Goal: Task Accomplishment & Management: Manage account settings

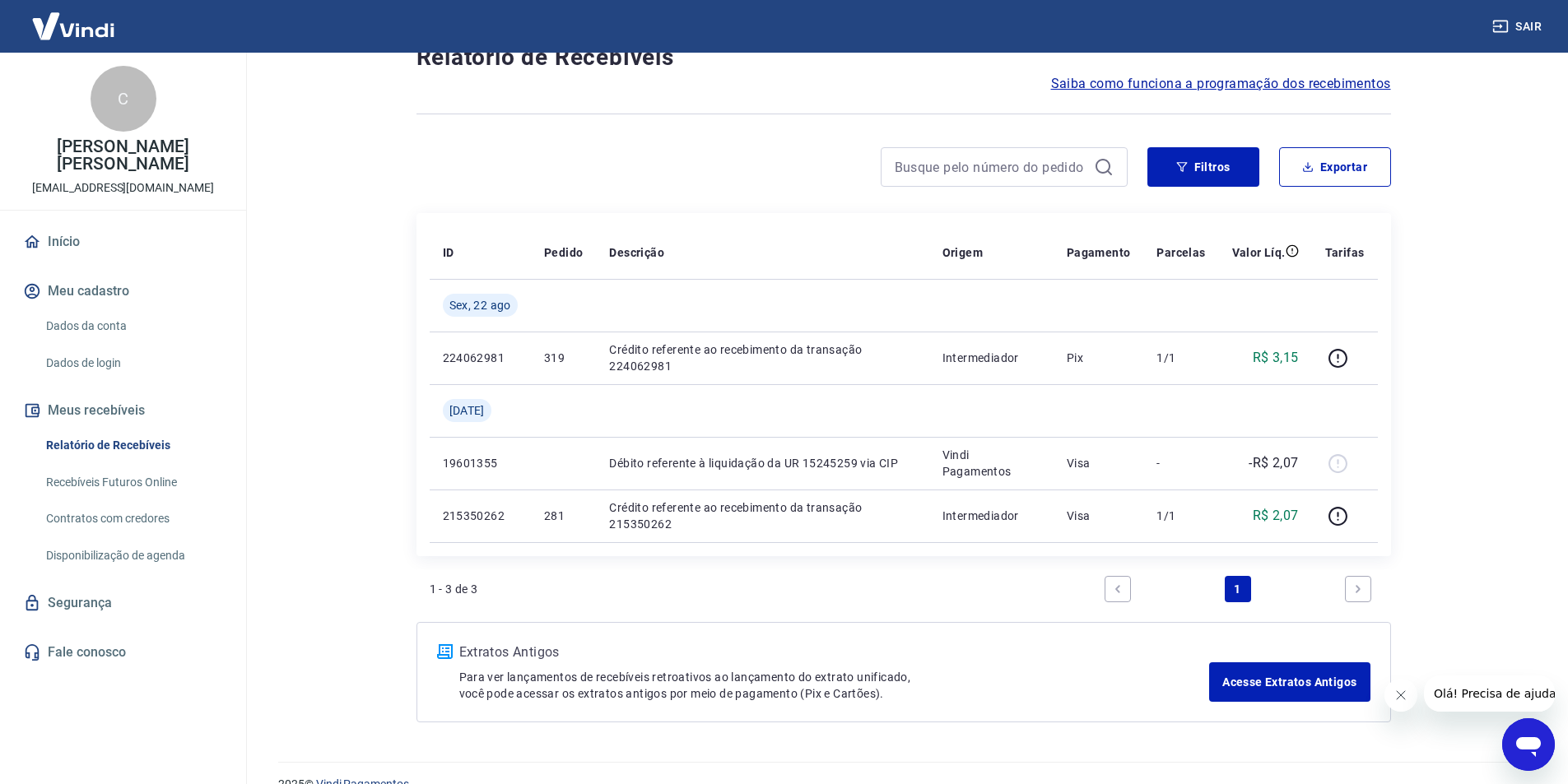
scroll to position [82, 0]
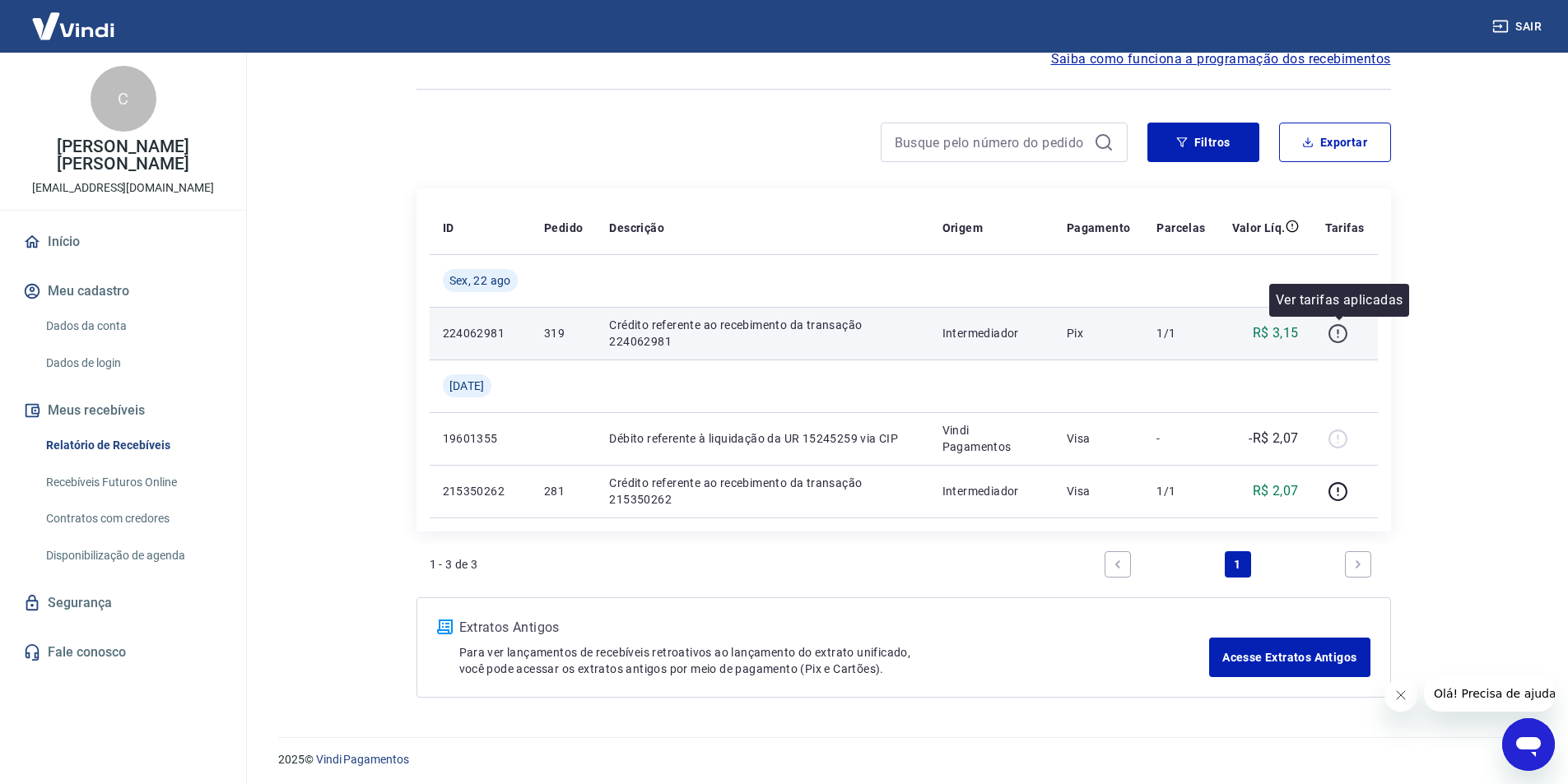
click at [1334, 333] on icon "button" at bounding box center [1337, 333] width 20 height 20
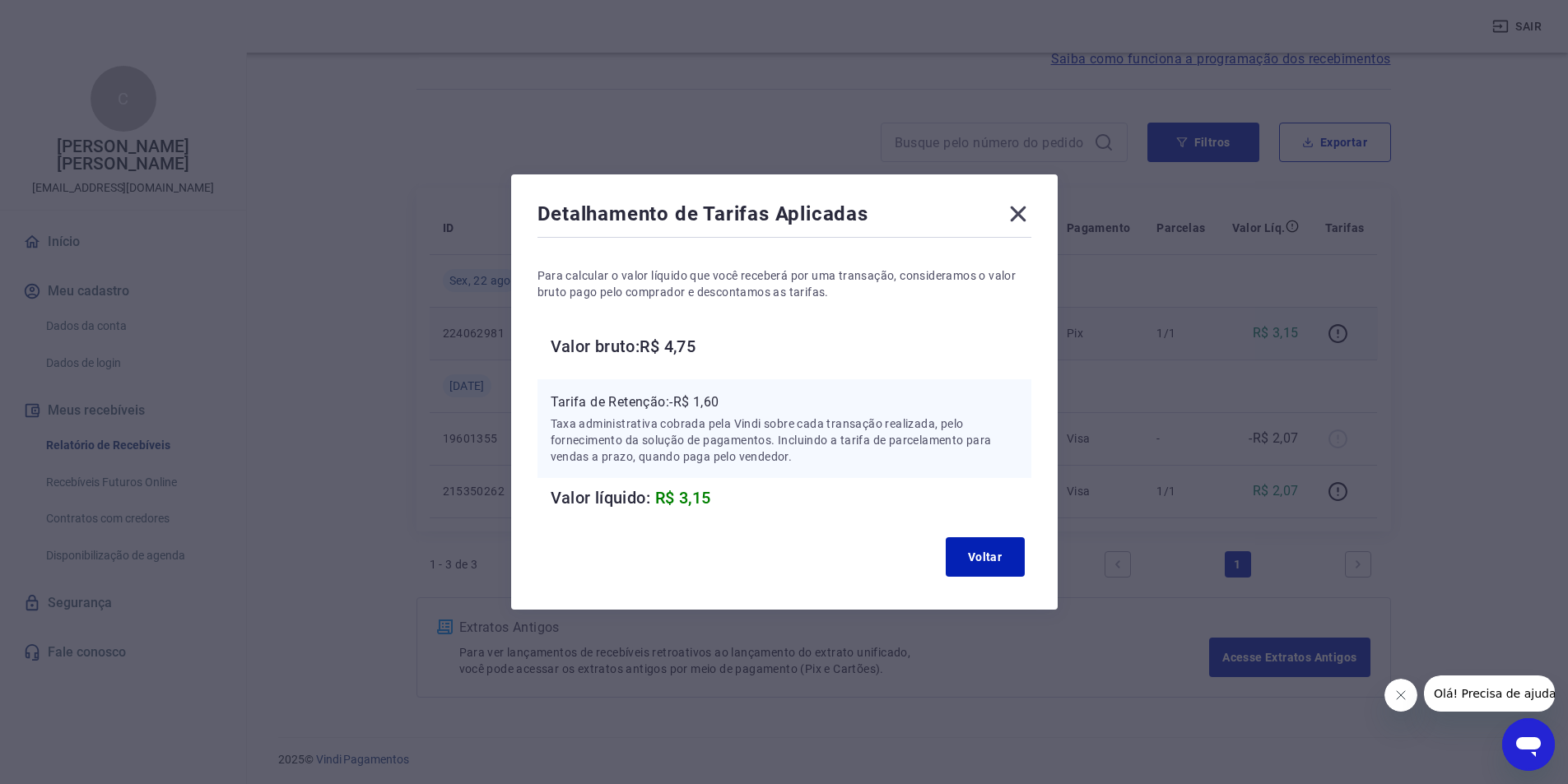
click at [1028, 204] on icon at bounding box center [1019, 214] width 27 height 27
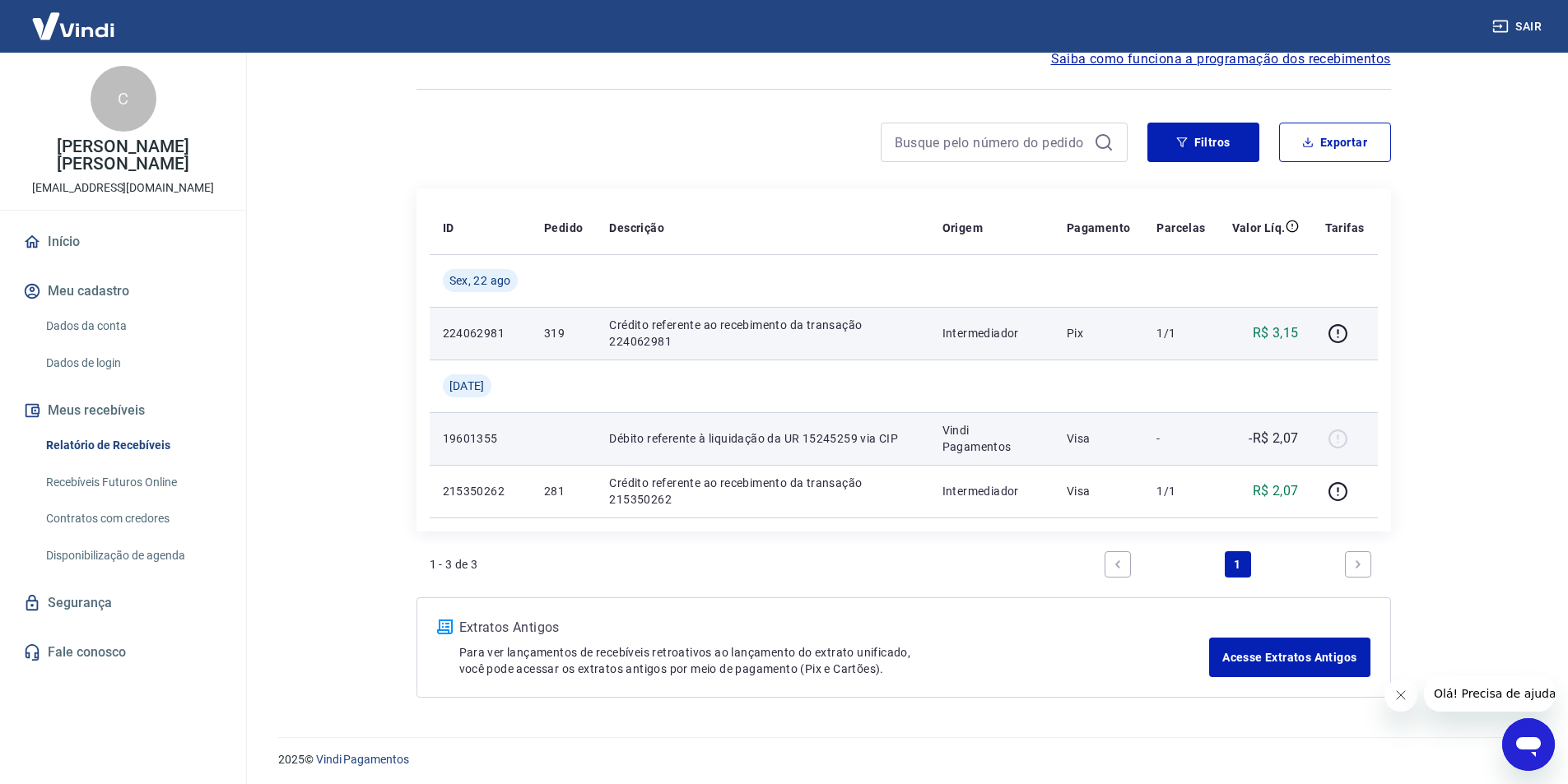
click at [1342, 438] on div at bounding box center [1345, 439] width 39 height 27
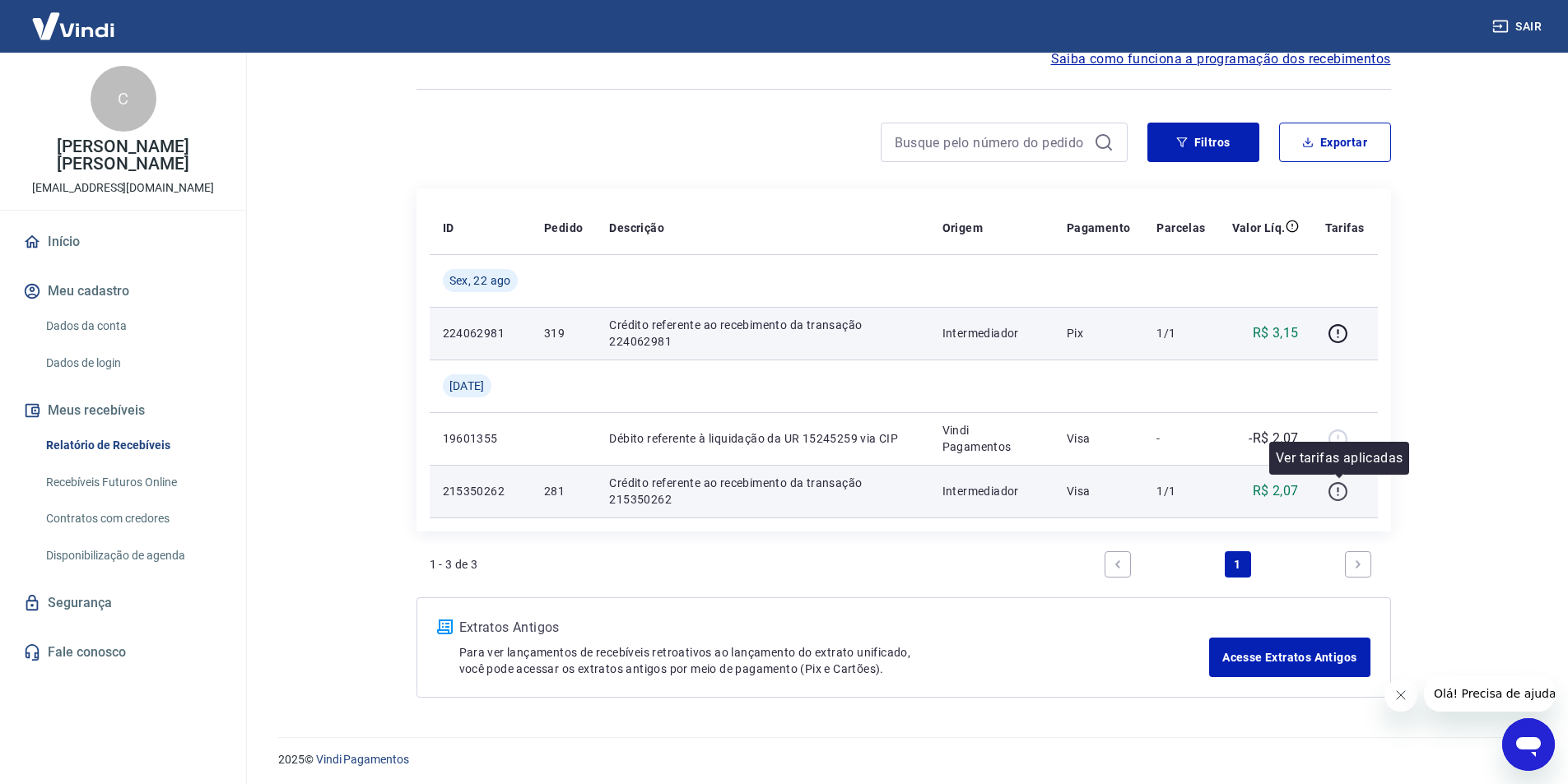
click at [1342, 486] on icon "button" at bounding box center [1337, 491] width 20 height 20
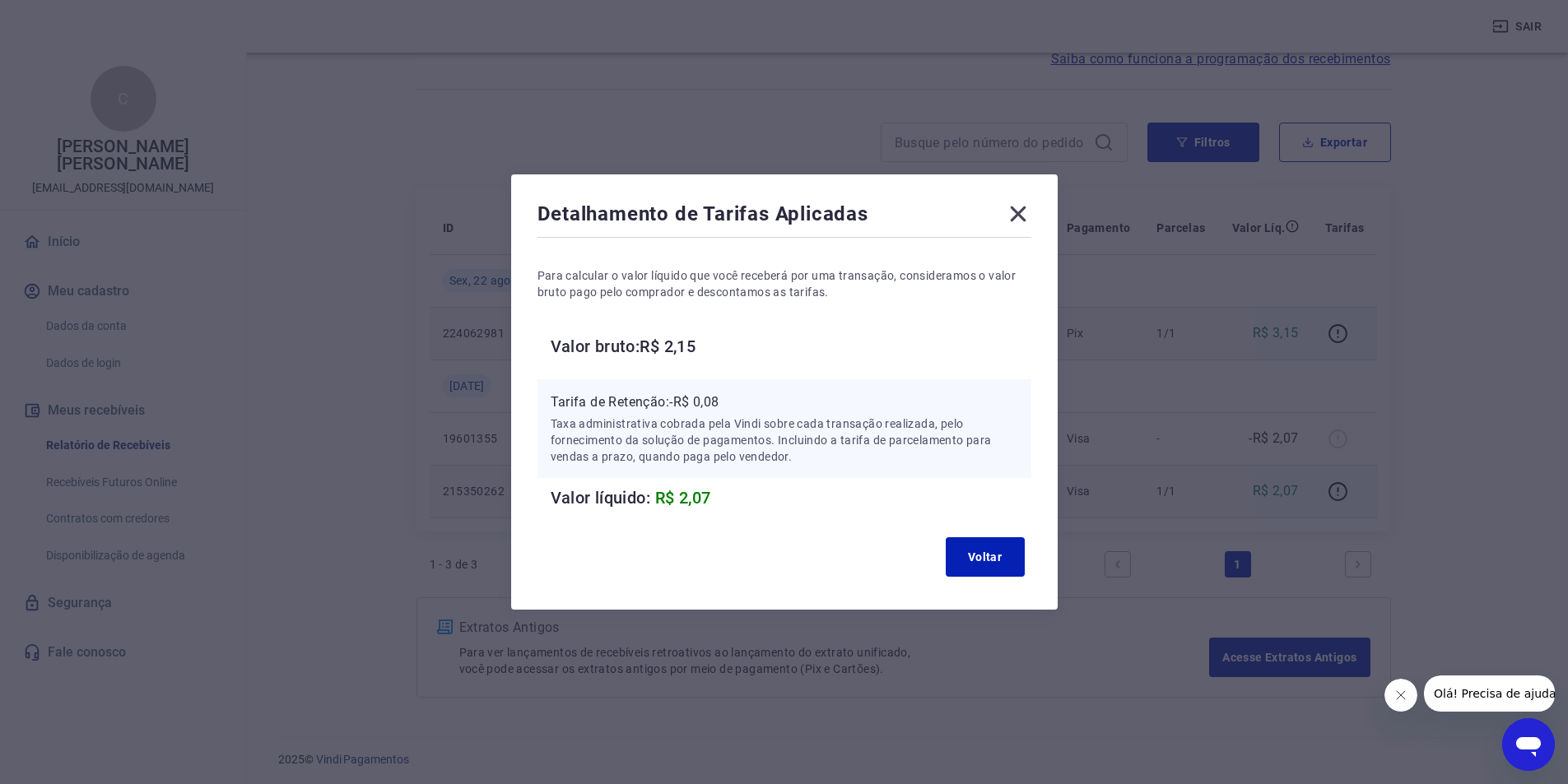
click at [1020, 213] on icon at bounding box center [1019, 214] width 27 height 27
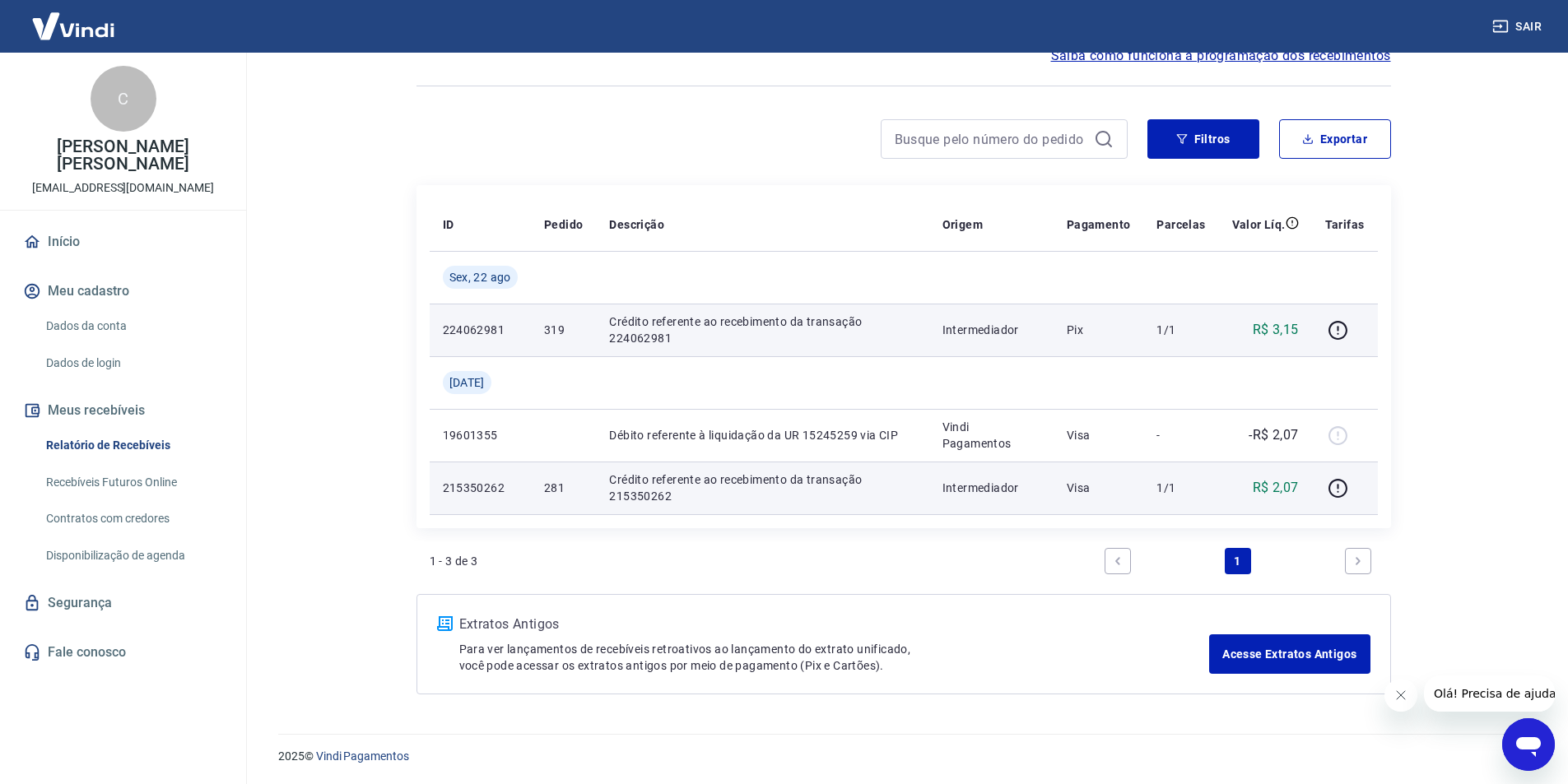
scroll to position [86, 0]
click at [1336, 493] on icon "button" at bounding box center [1337, 487] width 20 height 20
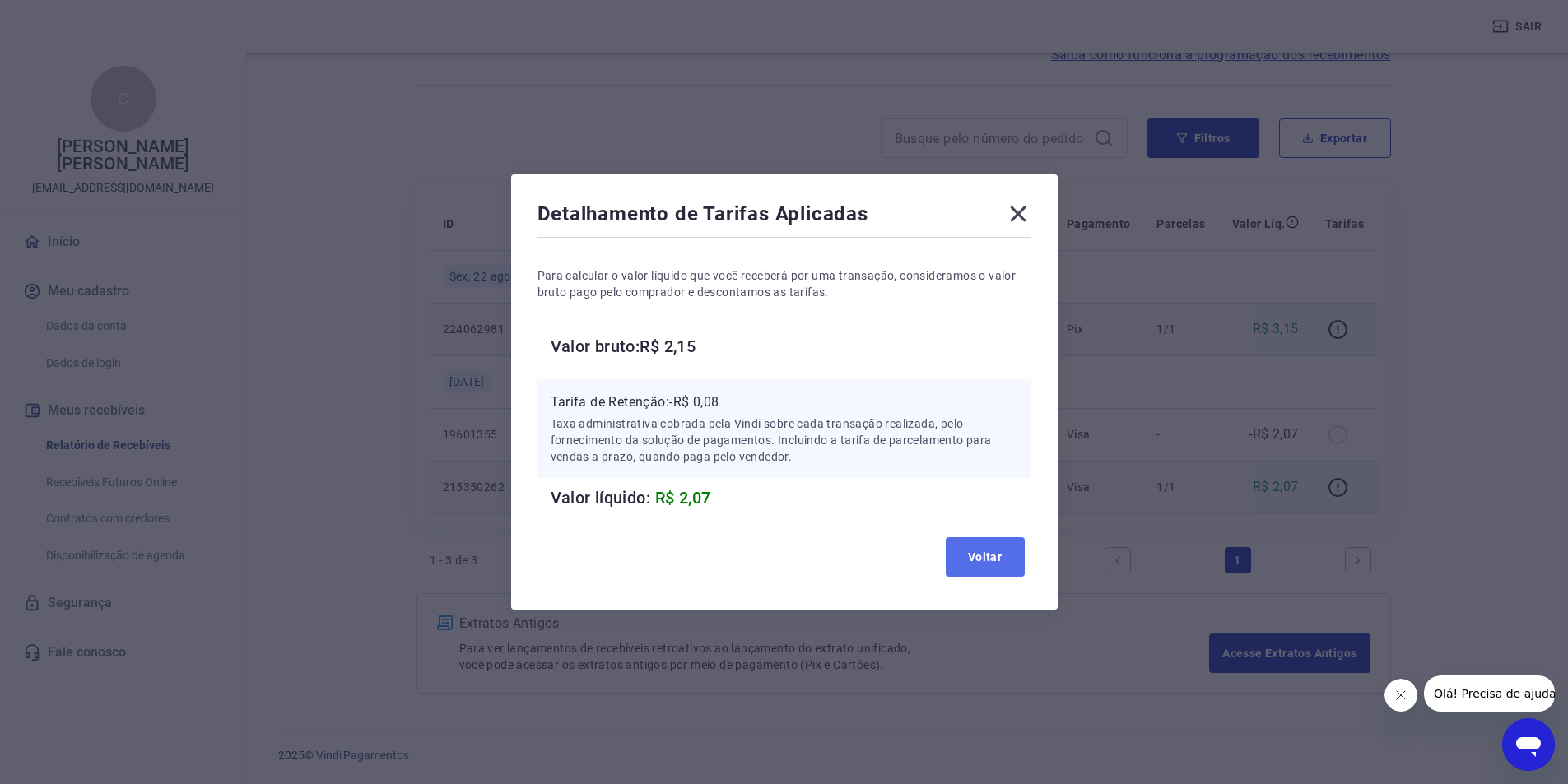
click at [997, 571] on button "Voltar" at bounding box center [985, 557] width 79 height 39
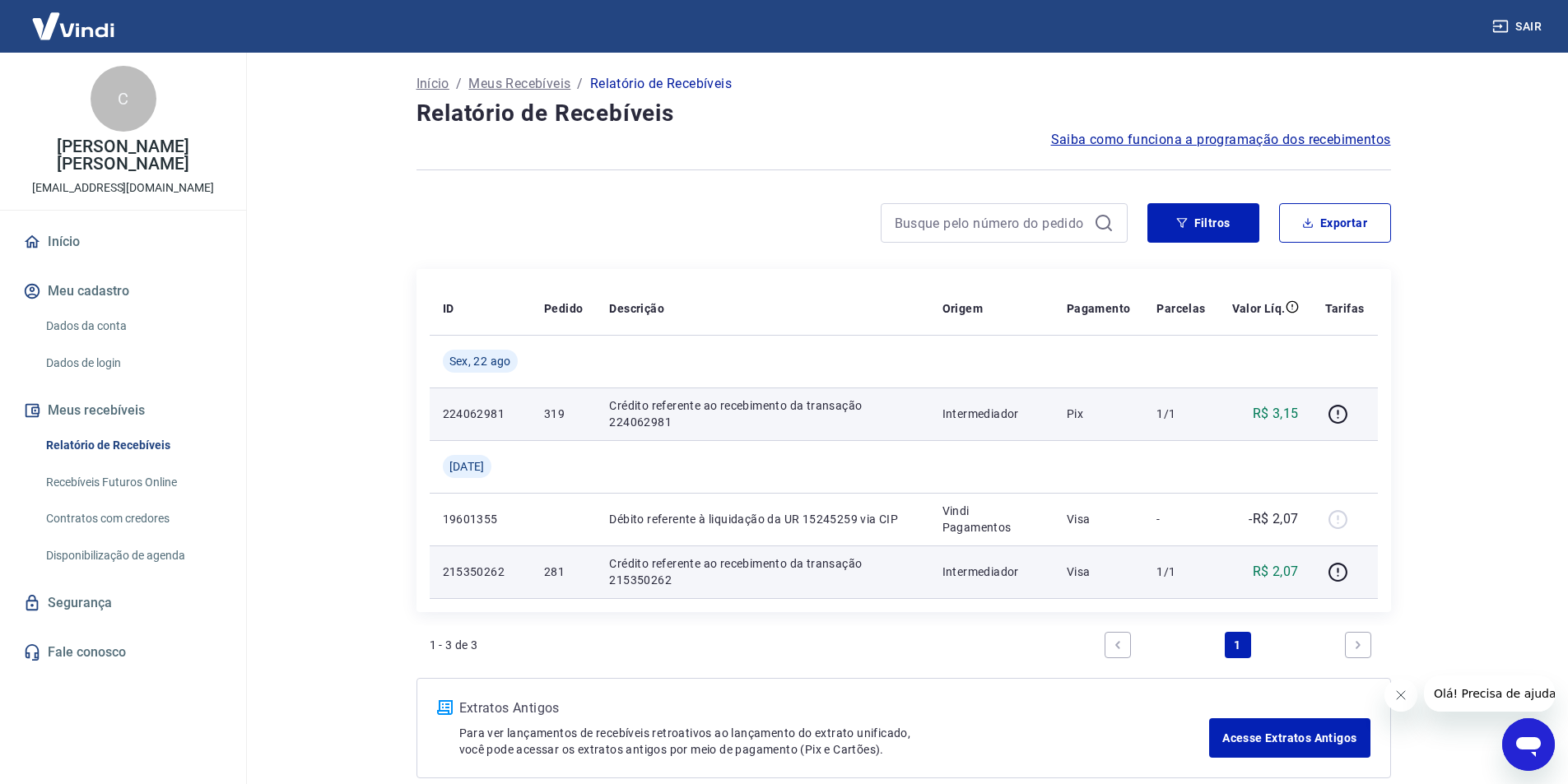
scroll to position [0, 0]
click at [75, 239] on link "Início" at bounding box center [123, 241] width 207 height 36
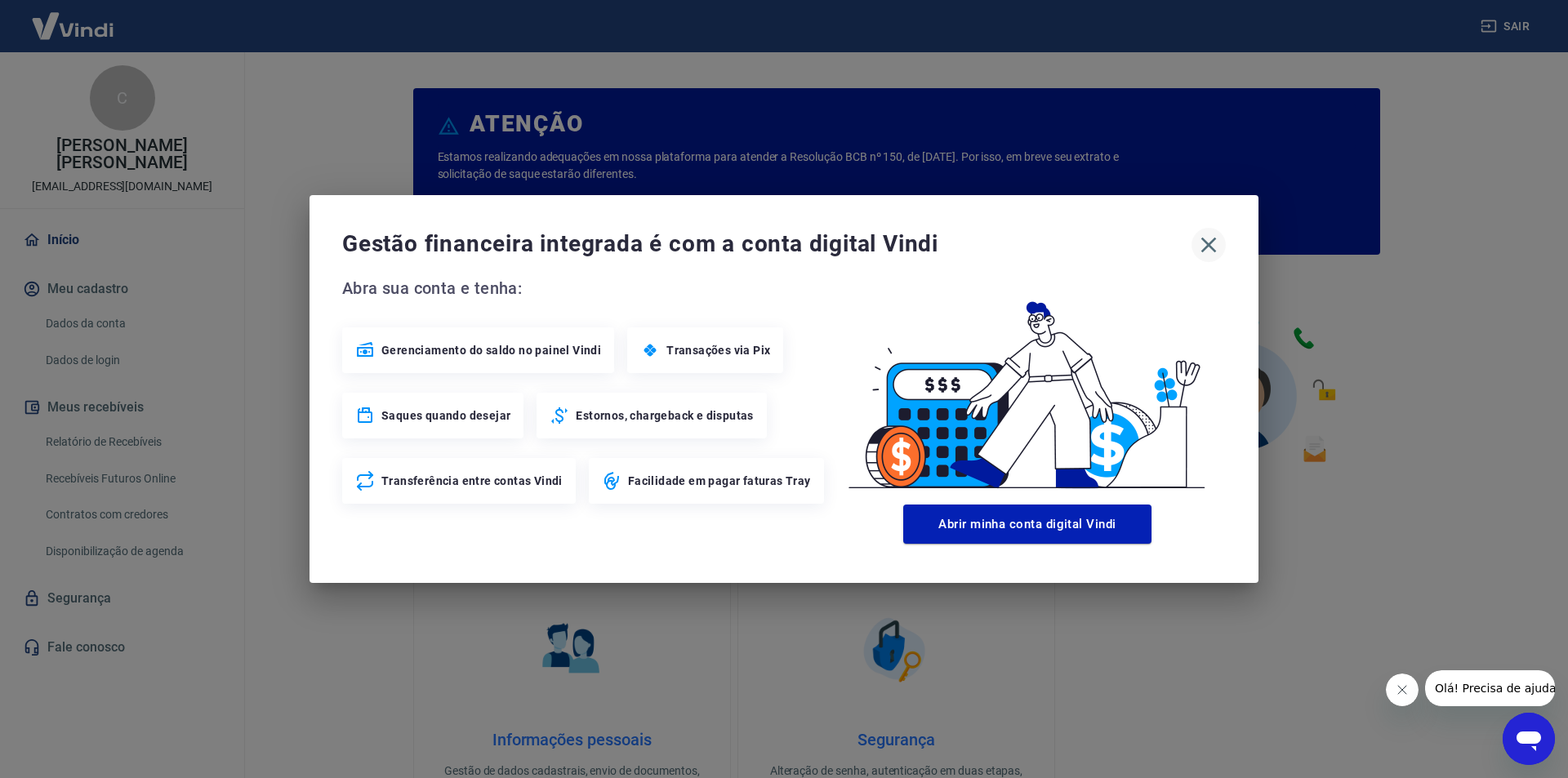
click at [1208, 234] on icon "button" at bounding box center [1208, 245] width 27 height 26
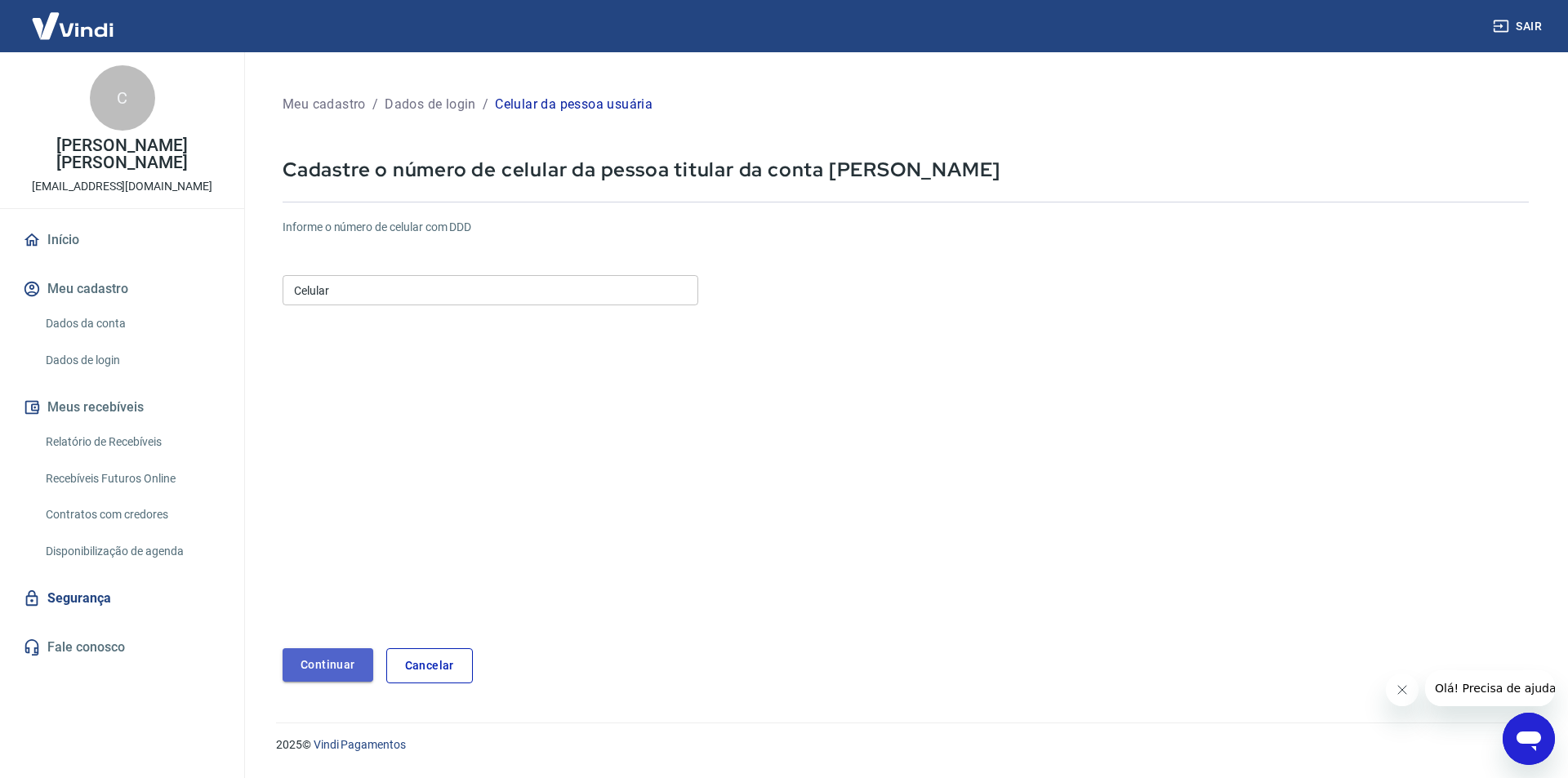
click at [341, 668] on button "Continuar" at bounding box center [328, 665] width 91 height 34
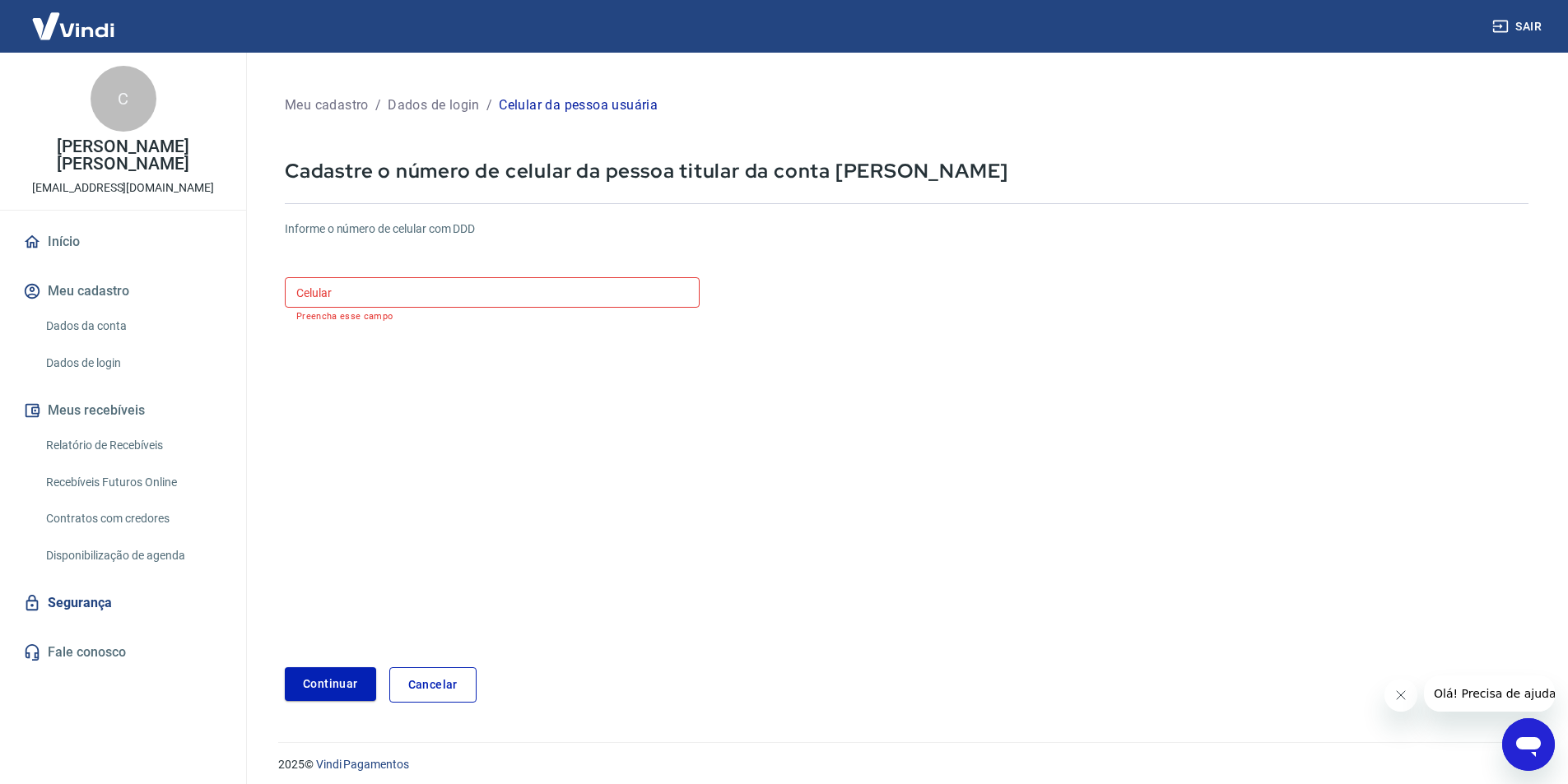
click at [367, 287] on input "Celular" at bounding box center [492, 293] width 415 height 30
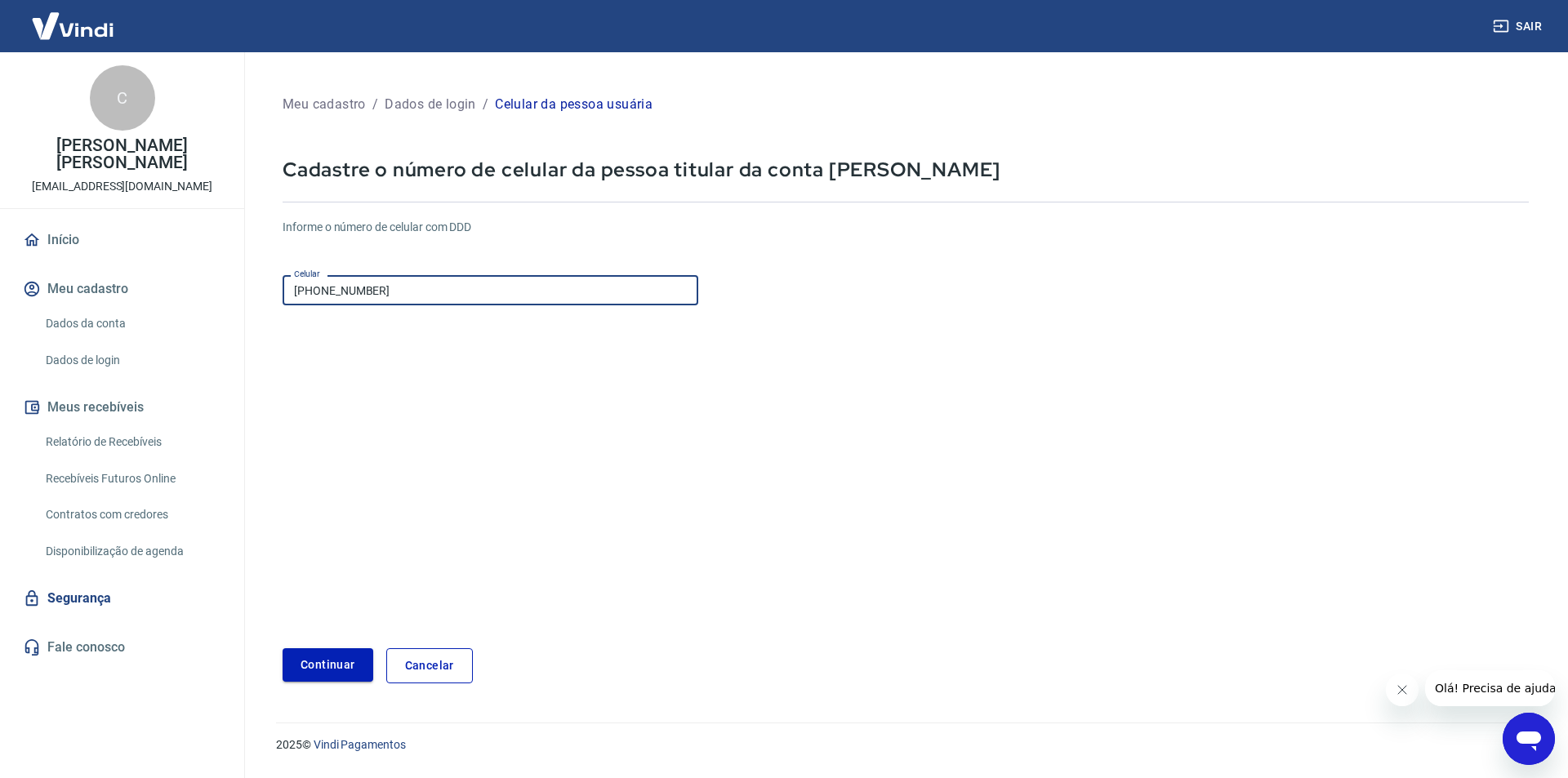
type input "[PHONE_NUMBER]"
click at [314, 665] on button "Continuar" at bounding box center [328, 665] width 91 height 34
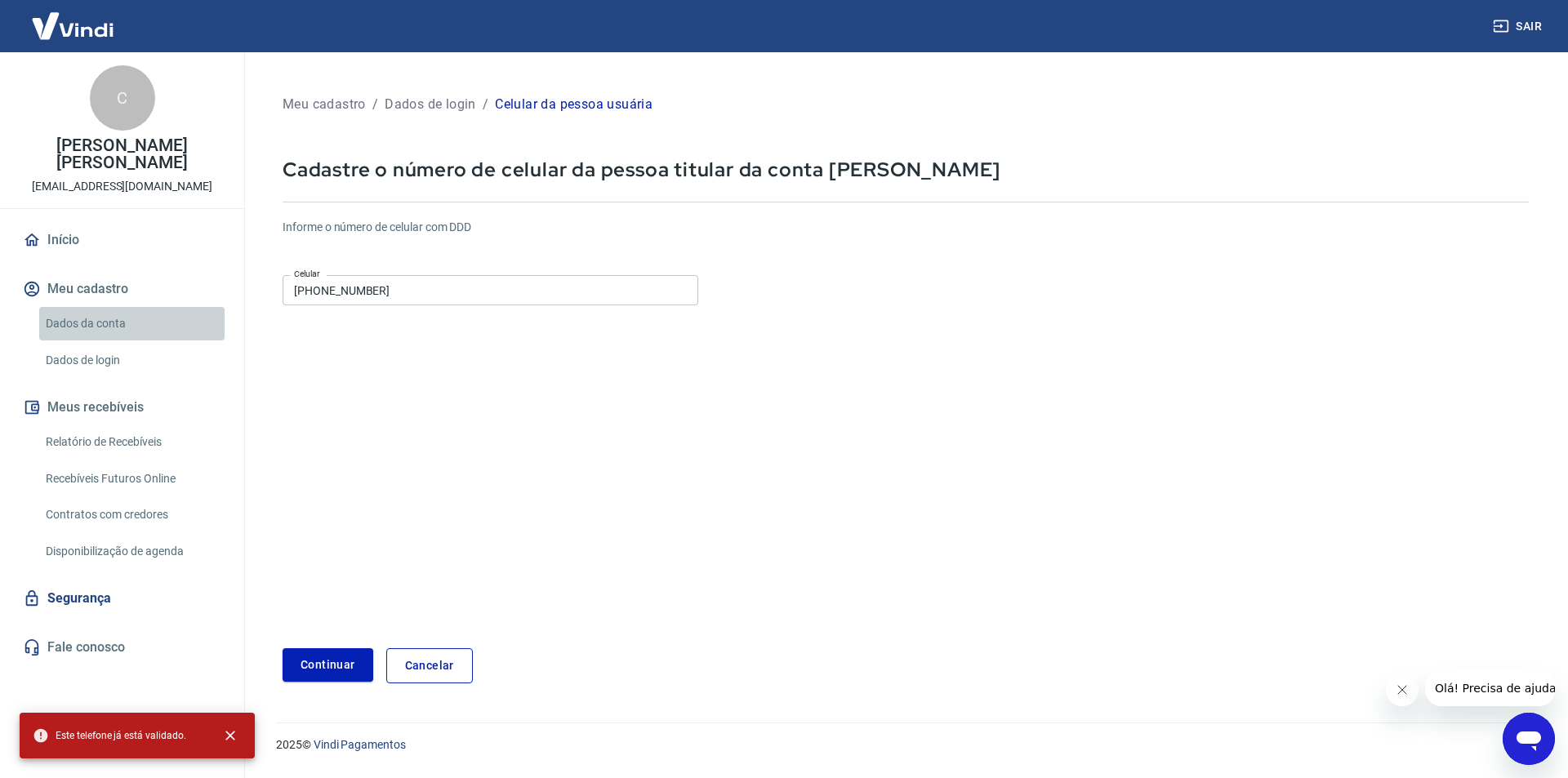
click at [60, 319] on link "Dados da conta" at bounding box center [132, 324] width 186 height 34
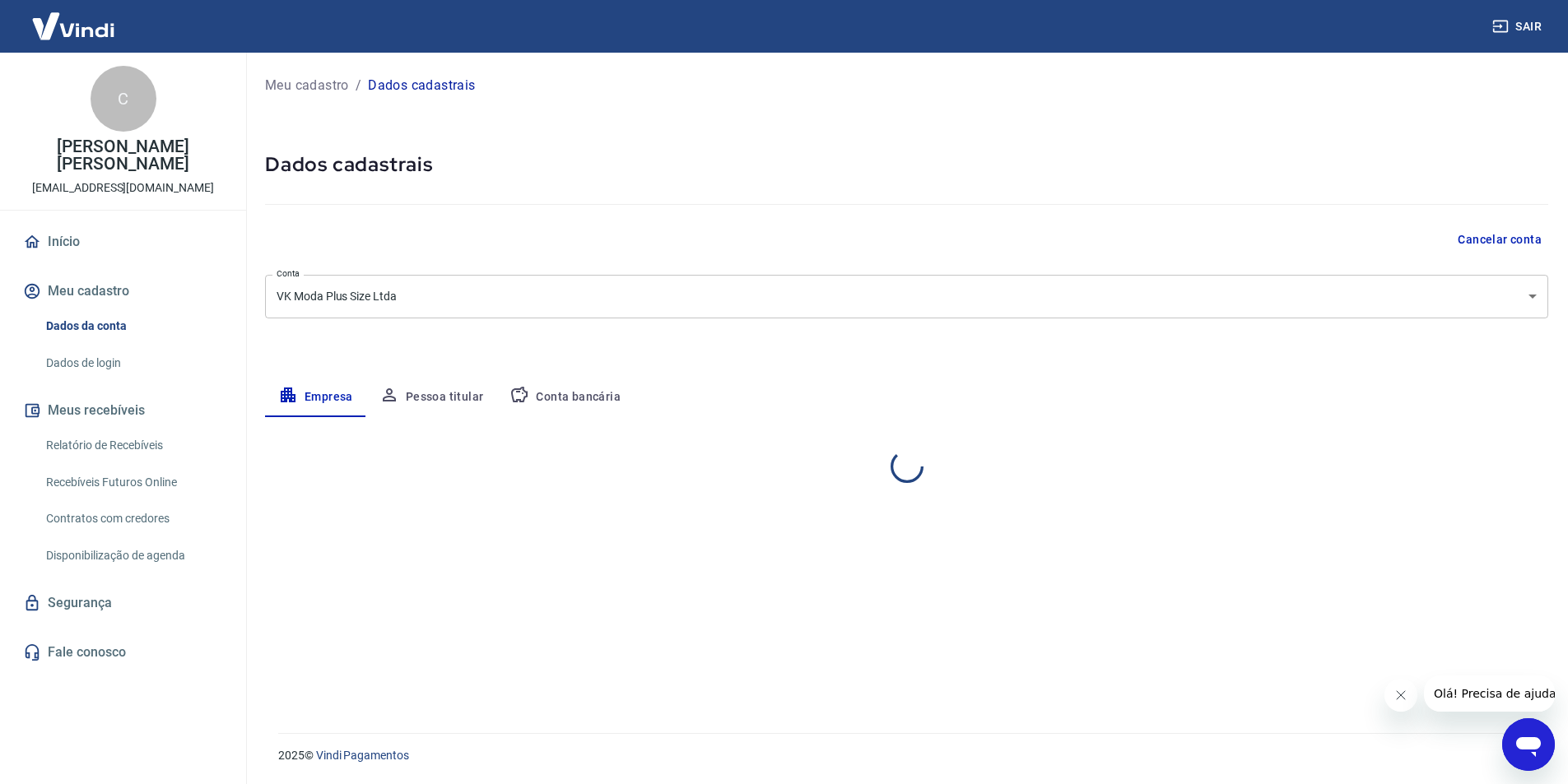
select select "SP"
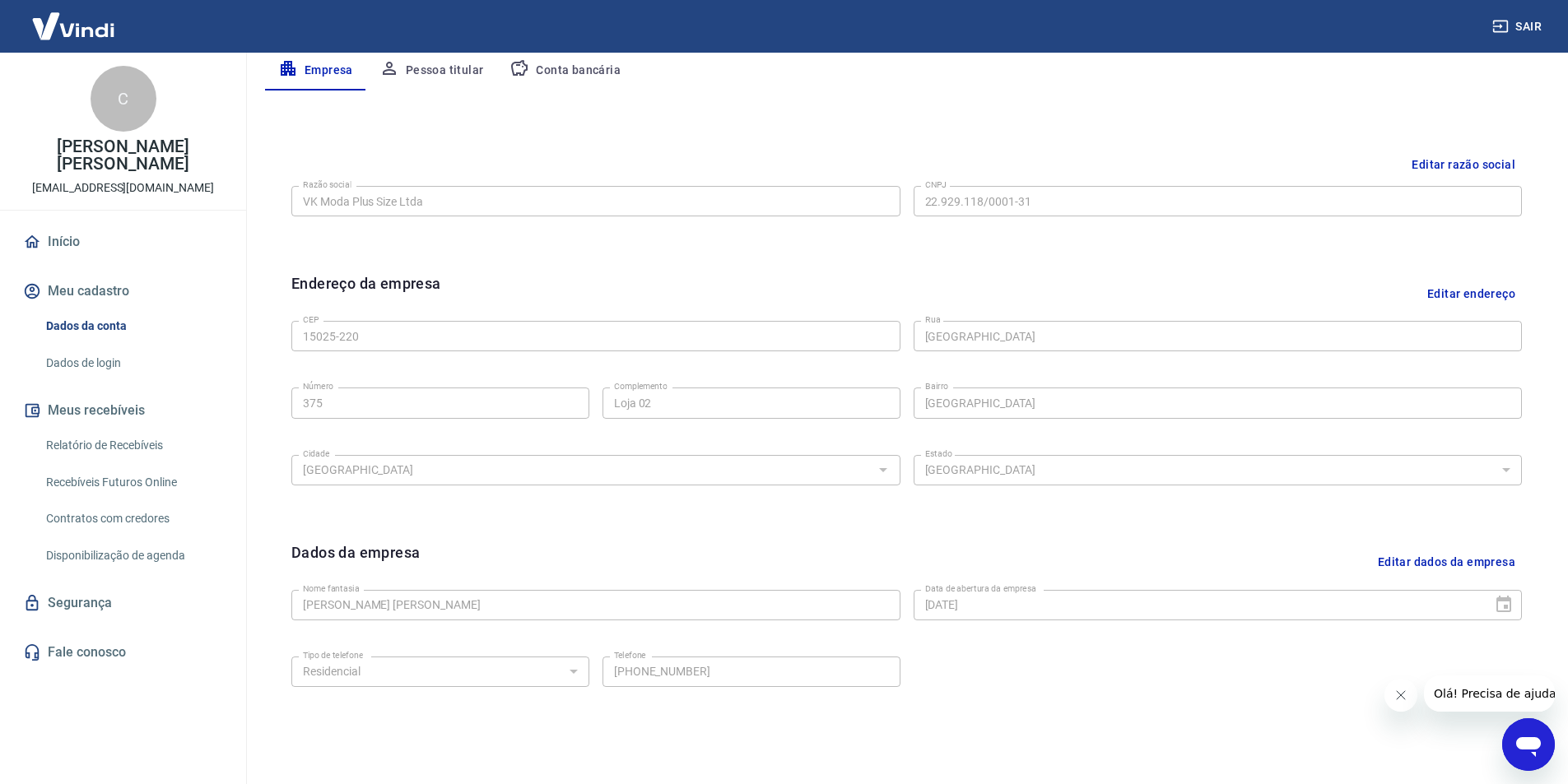
scroll to position [402, 0]
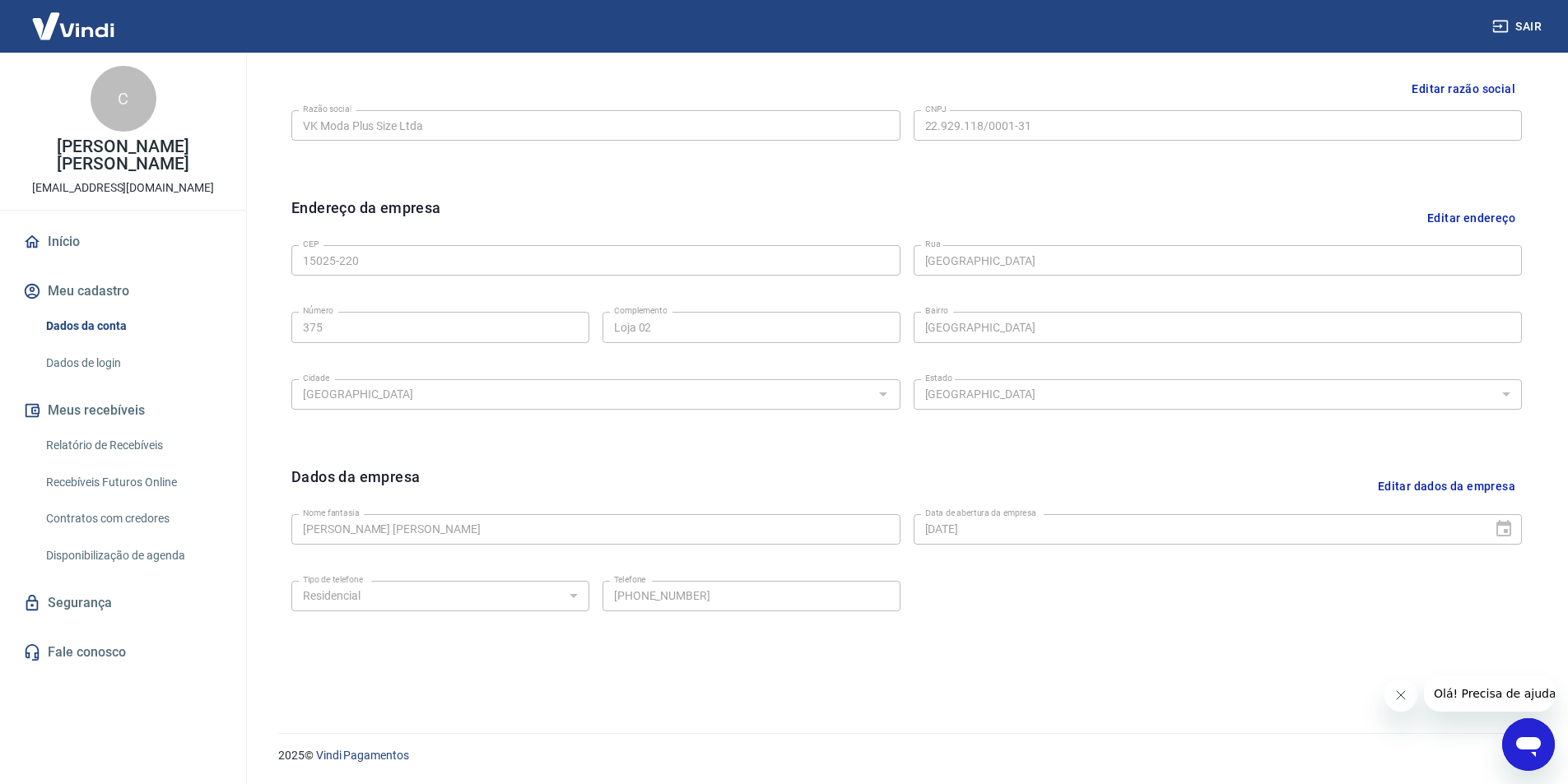
click at [118, 439] on link "Relatório de Recebíveis" at bounding box center [133, 446] width 187 height 34
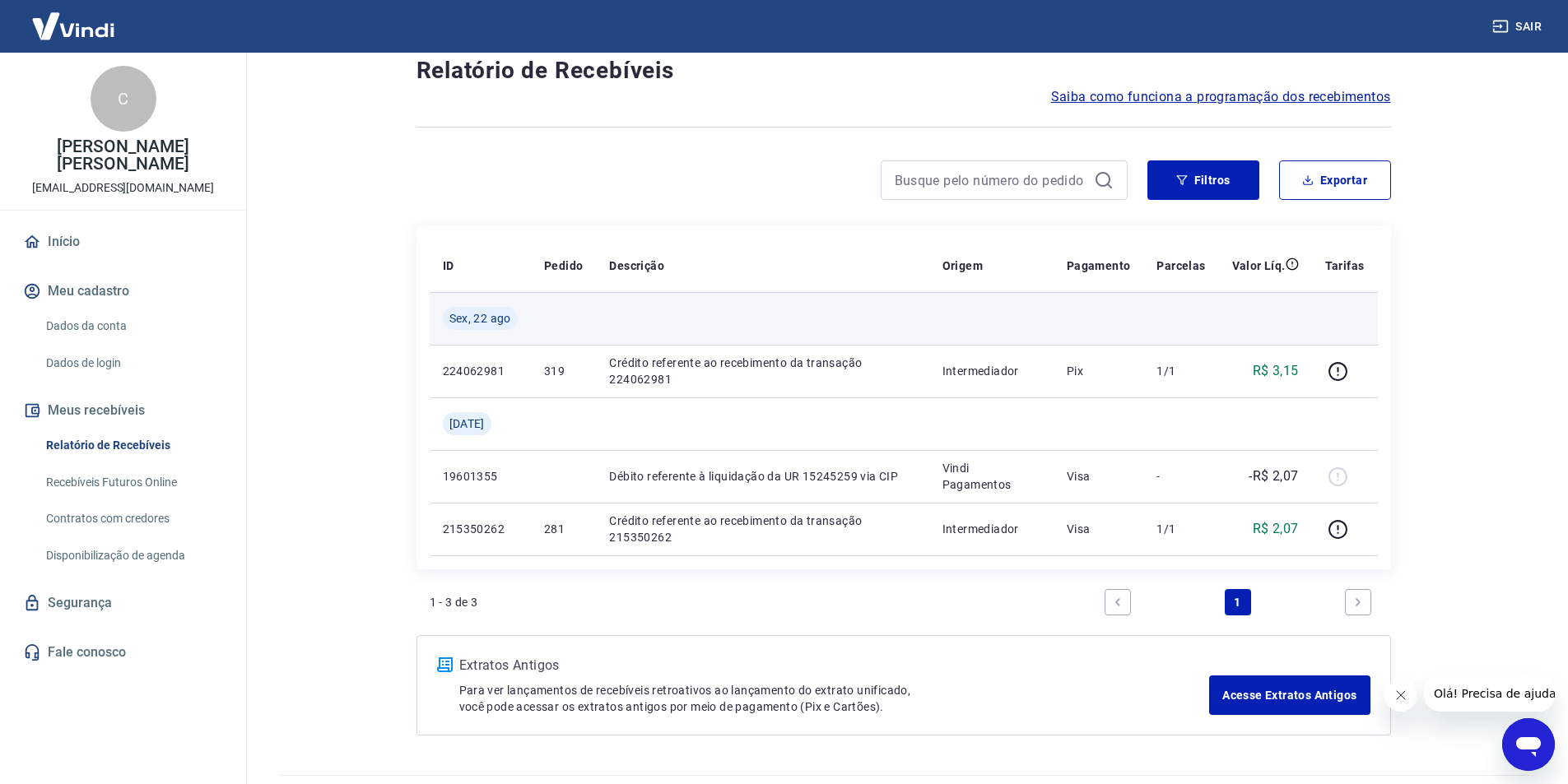
scroll to position [86, 0]
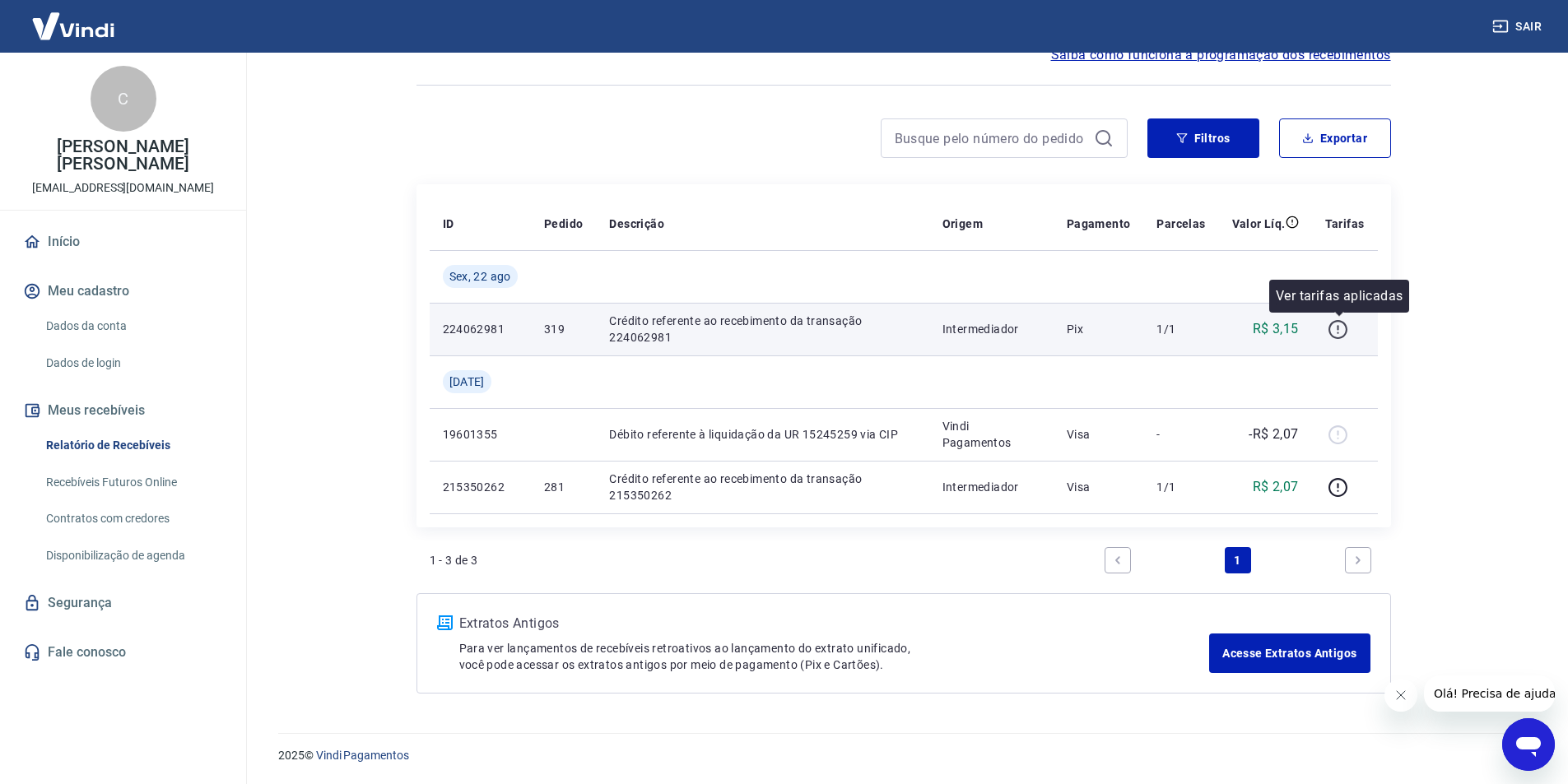
click at [1350, 332] on button "button" at bounding box center [1338, 329] width 27 height 27
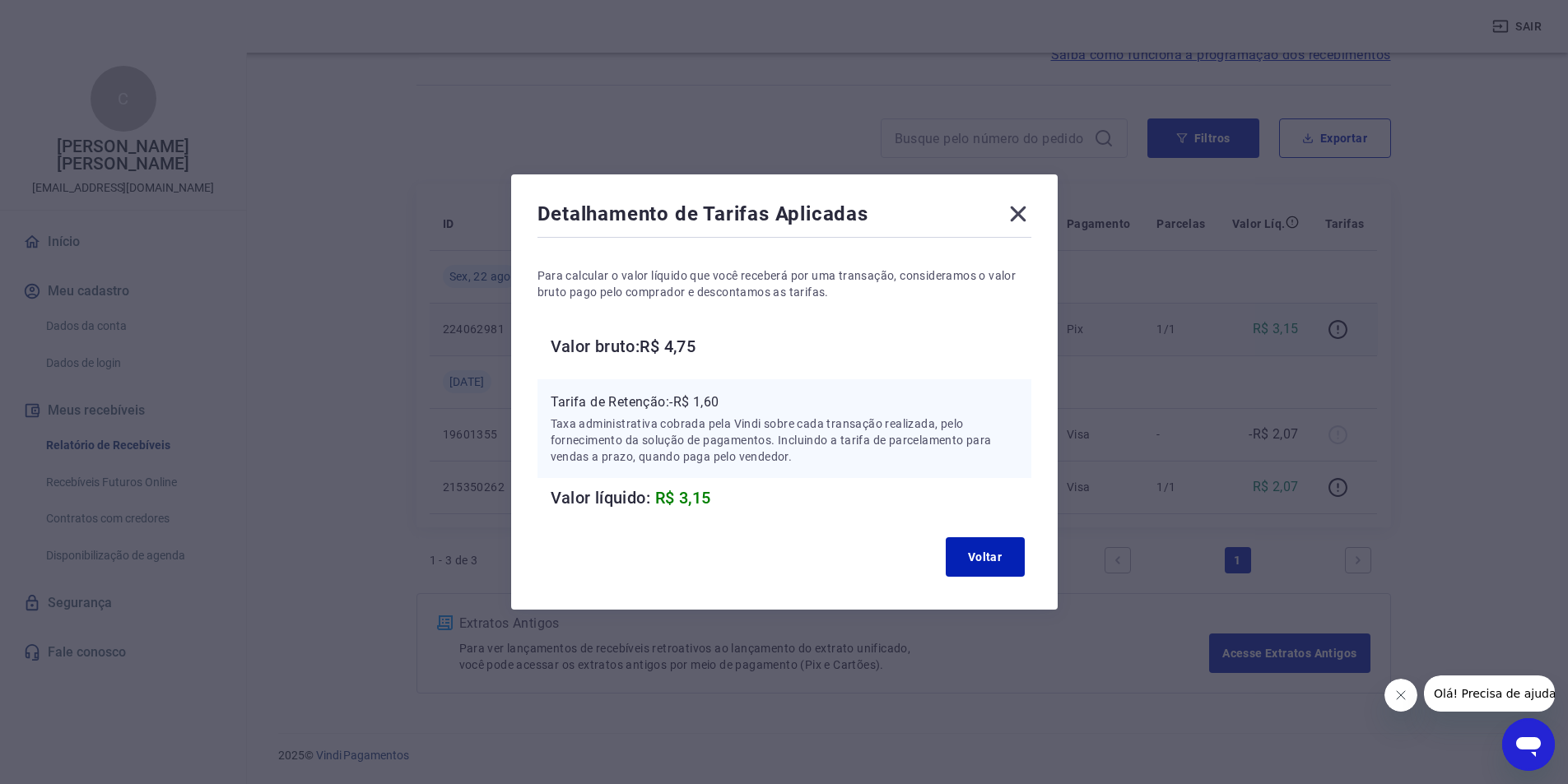
click at [1039, 207] on div "Detalhamento de Tarifas Aplicadas Para calcular o valor líquido que você recebe…" at bounding box center [784, 392] width 547 height 435
click at [1028, 207] on icon at bounding box center [1019, 214] width 27 height 27
